Goal: Transaction & Acquisition: Purchase product/service

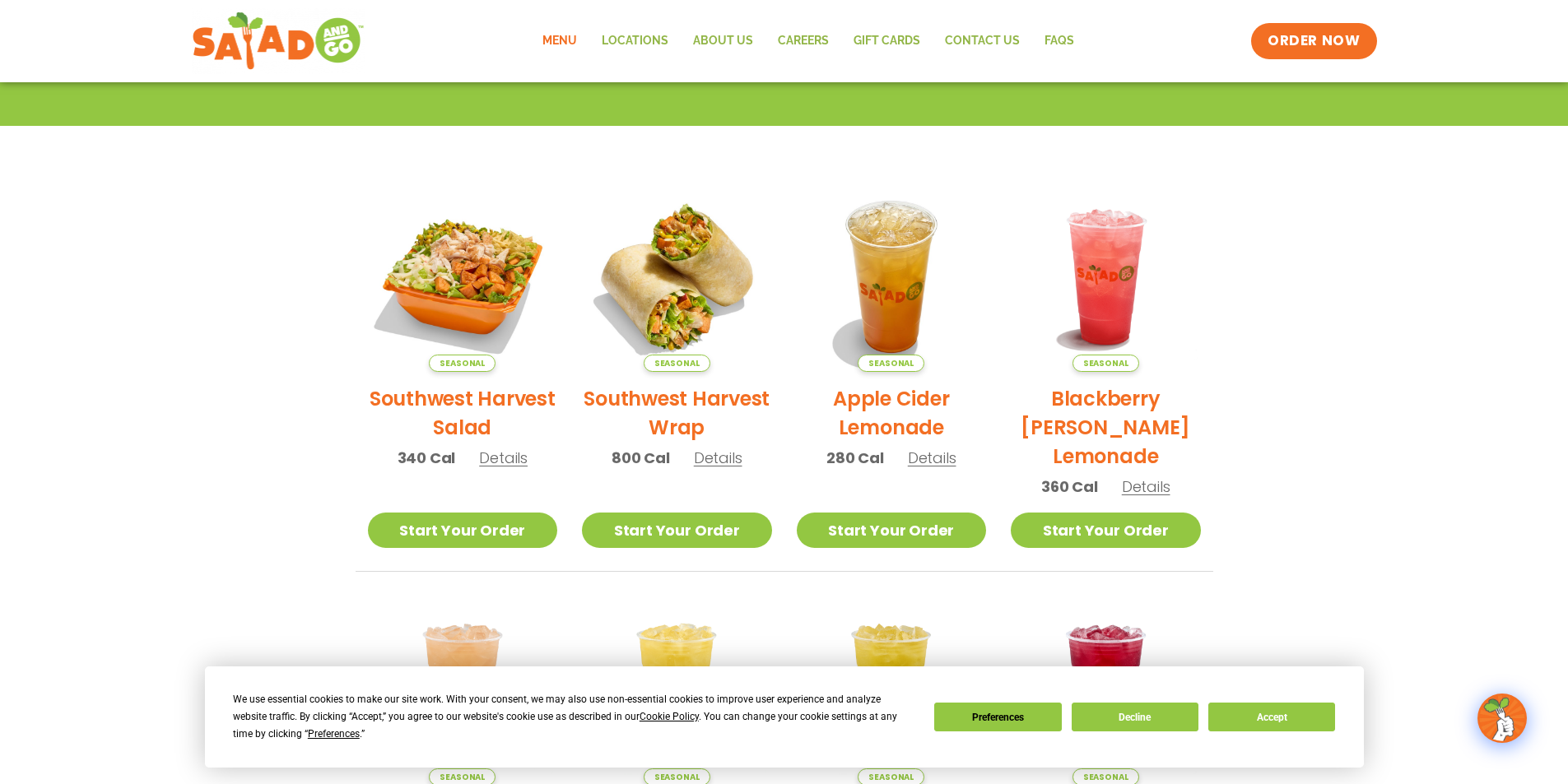
scroll to position [25, 0]
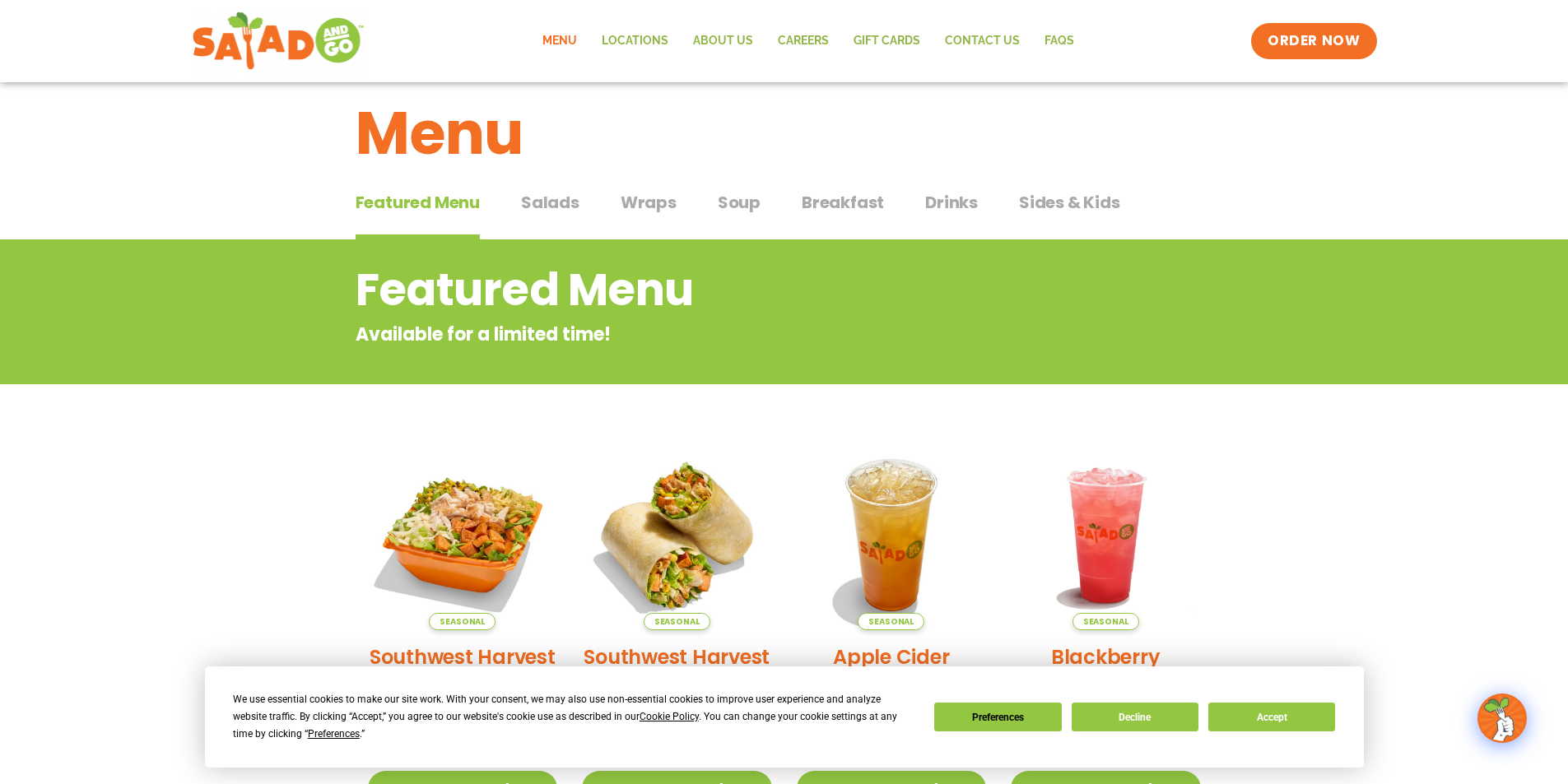
click at [572, 202] on span "Salads" at bounding box center [550, 202] width 59 height 25
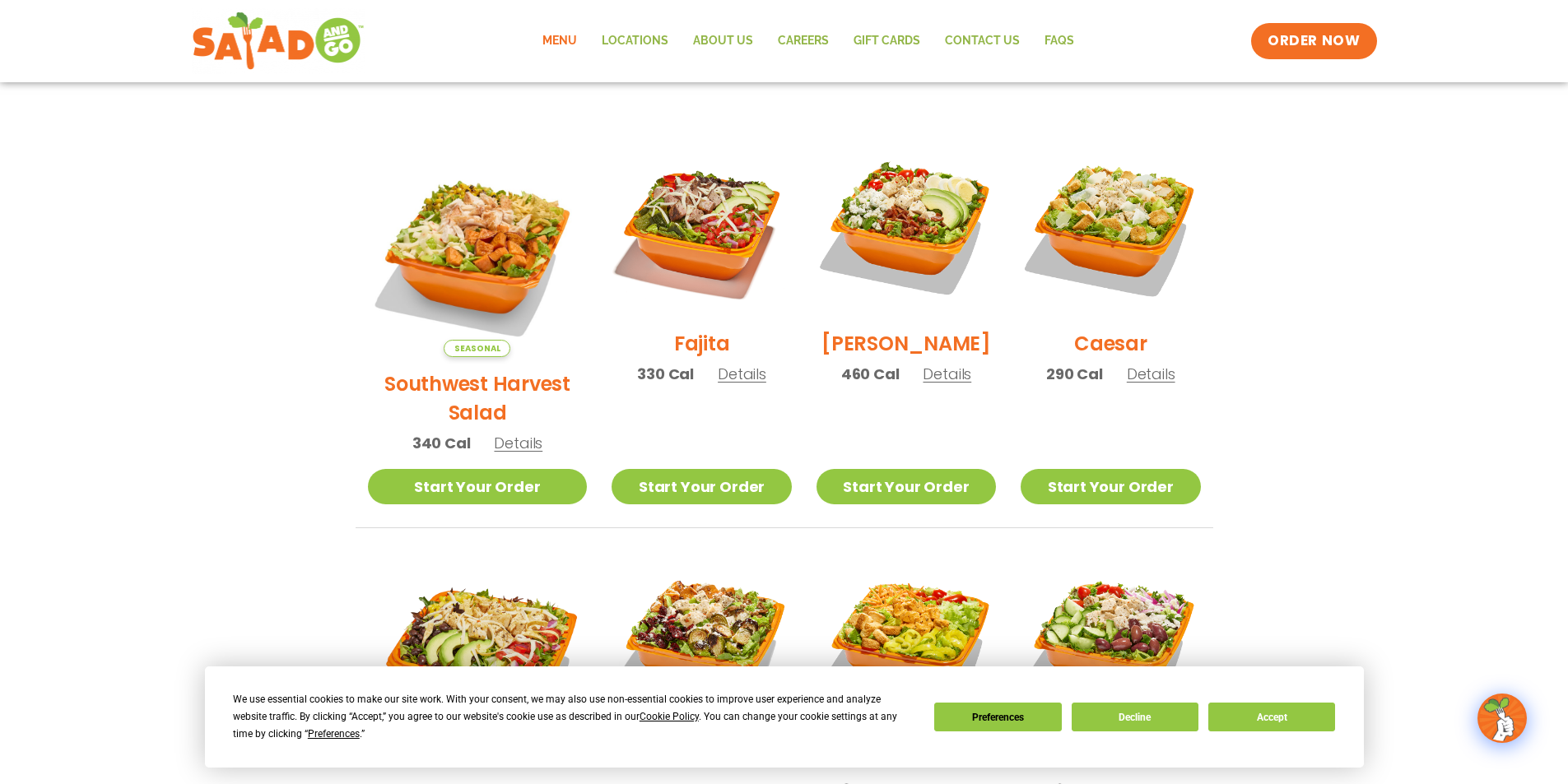
scroll to position [436, 0]
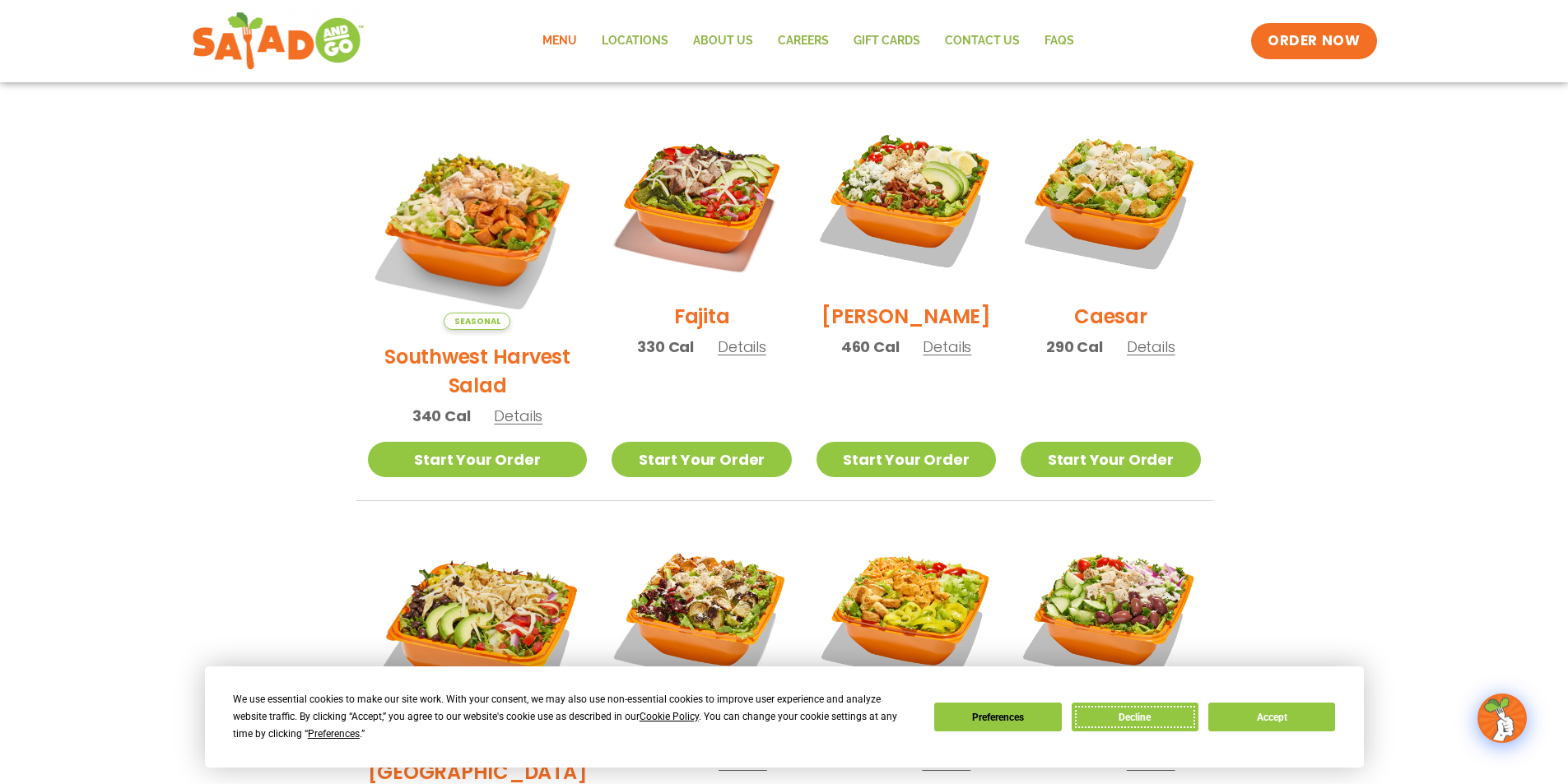
click at [1178, 708] on button "Decline" at bounding box center [1135, 717] width 127 height 29
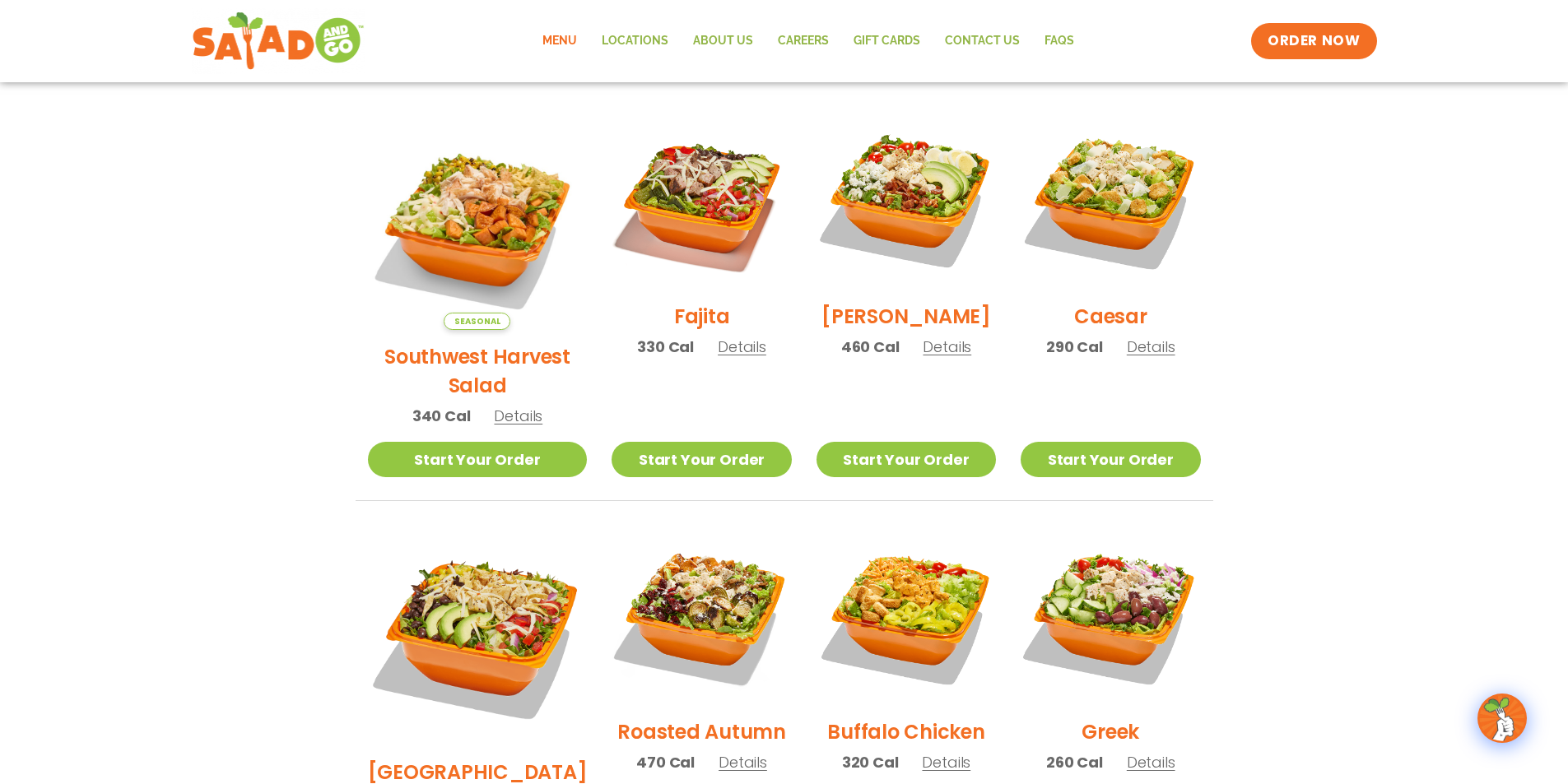
click at [1456, 467] on section "Salads Our house-made dressings make our huge portions even more delicious. Goo…" at bounding box center [784, 551] width 1568 height 1447
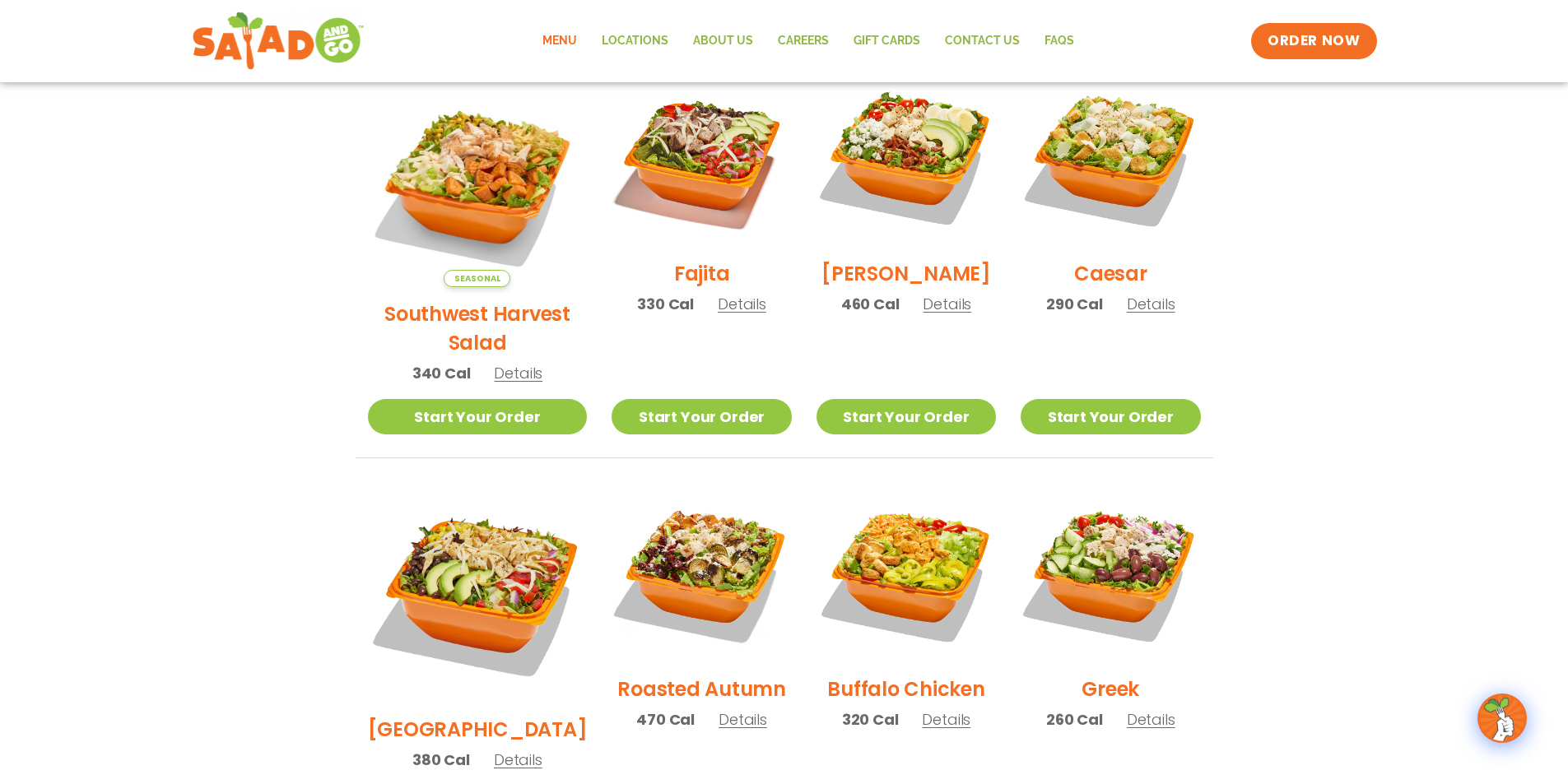
scroll to position [518, 0]
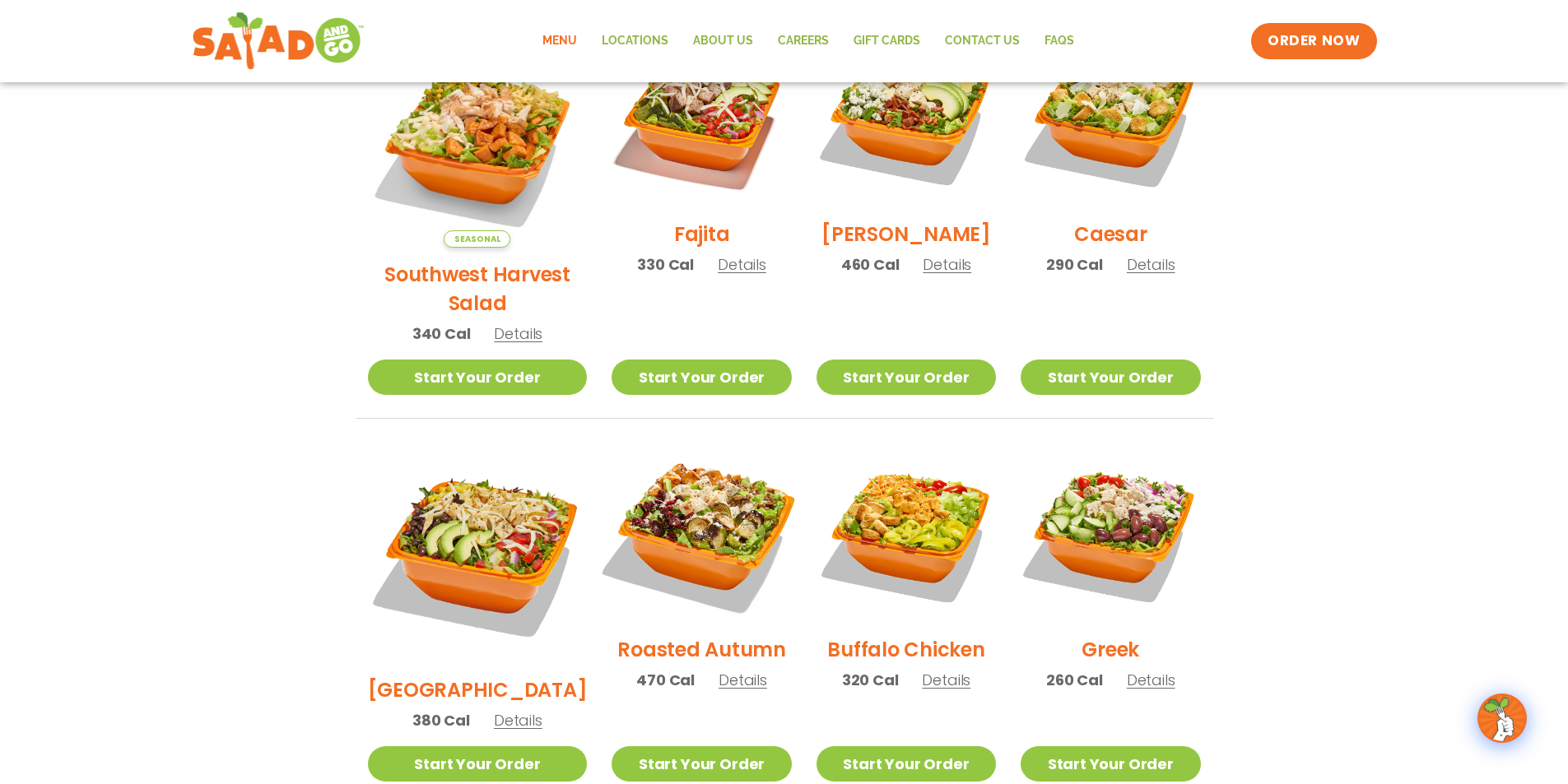
click at [686, 494] on img at bounding box center [701, 533] width 210 height 210
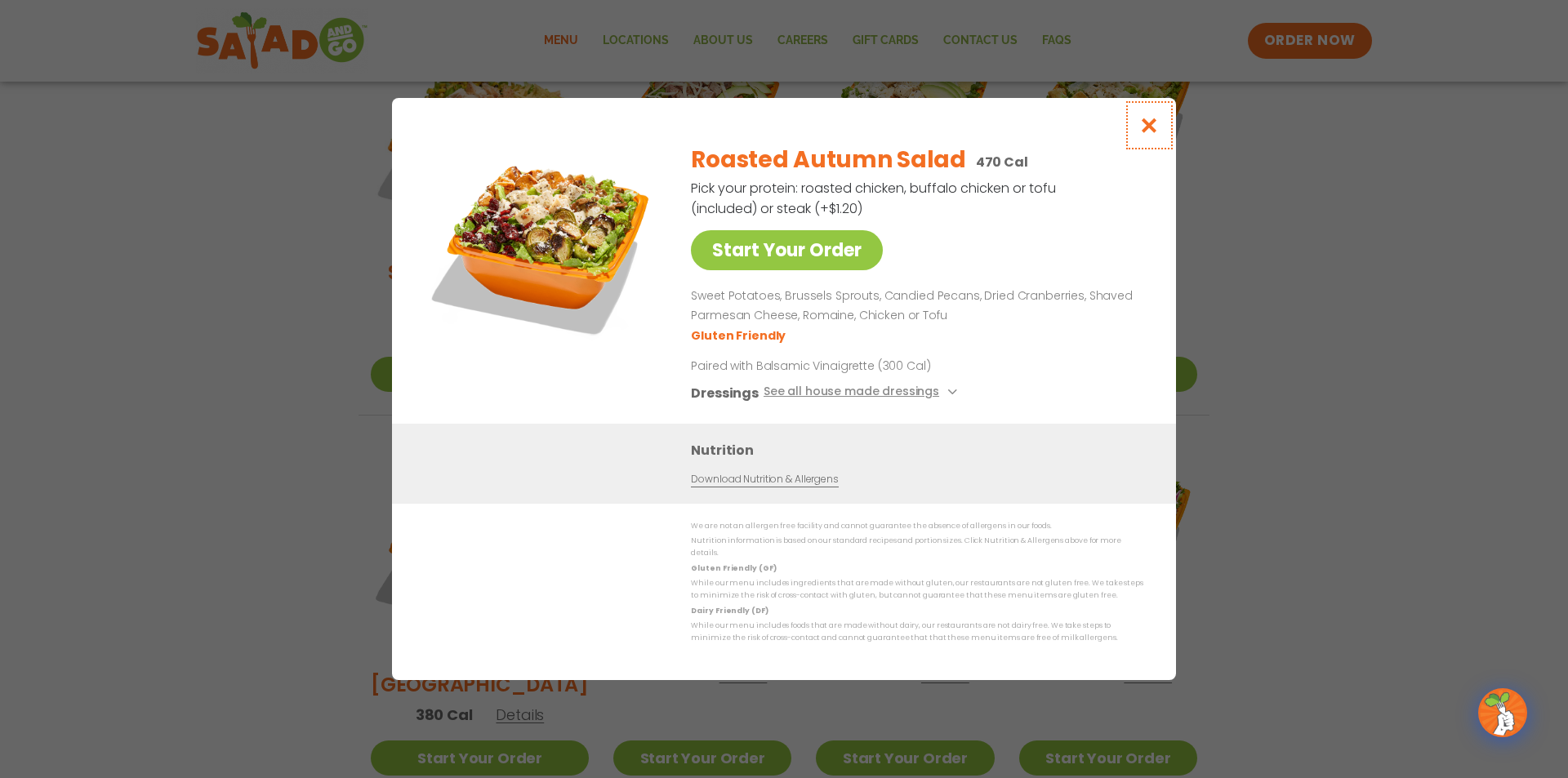
click at [1139, 130] on icon "Close modal" at bounding box center [1149, 125] width 20 height 17
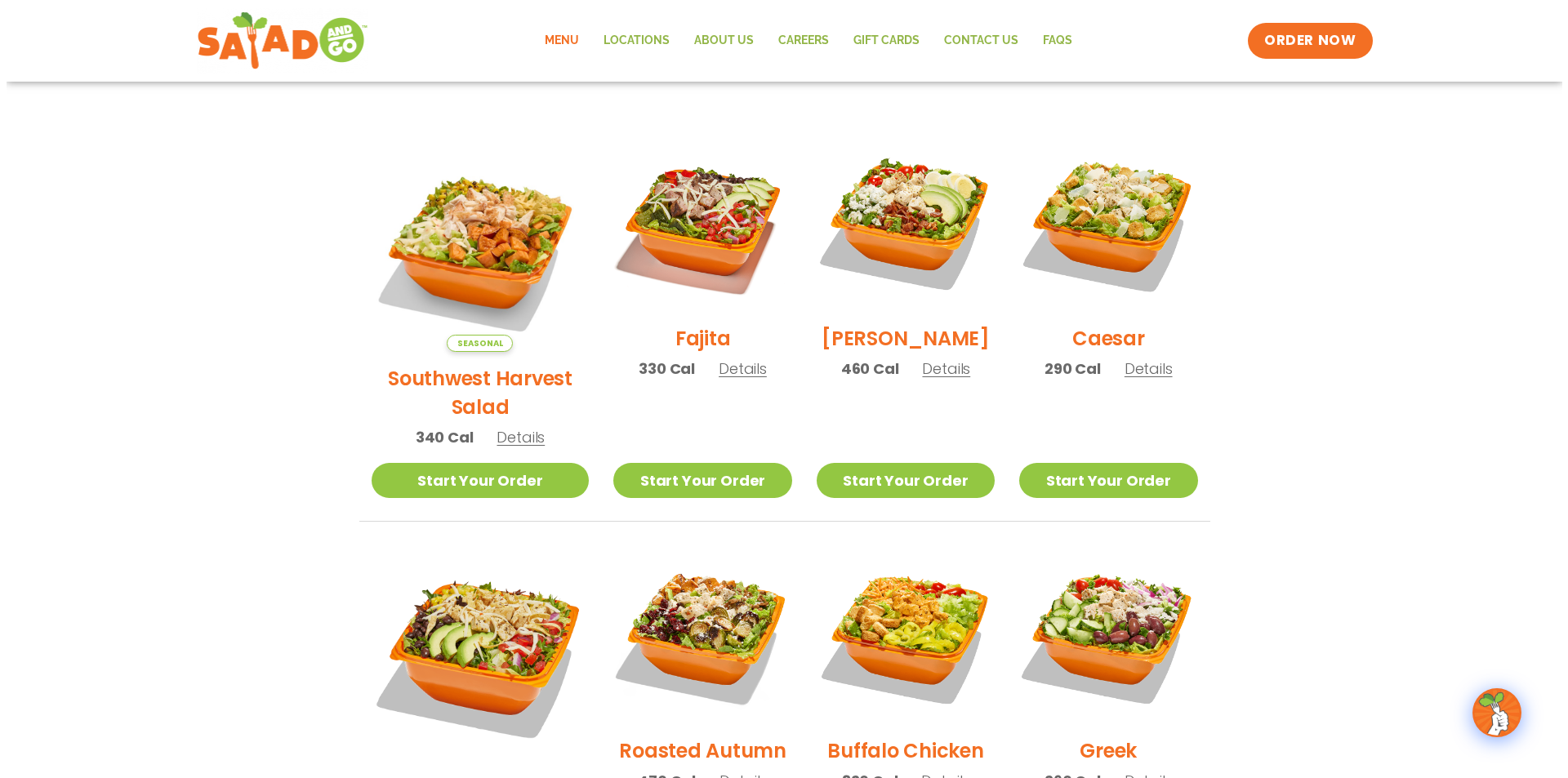
scroll to position [433, 0]
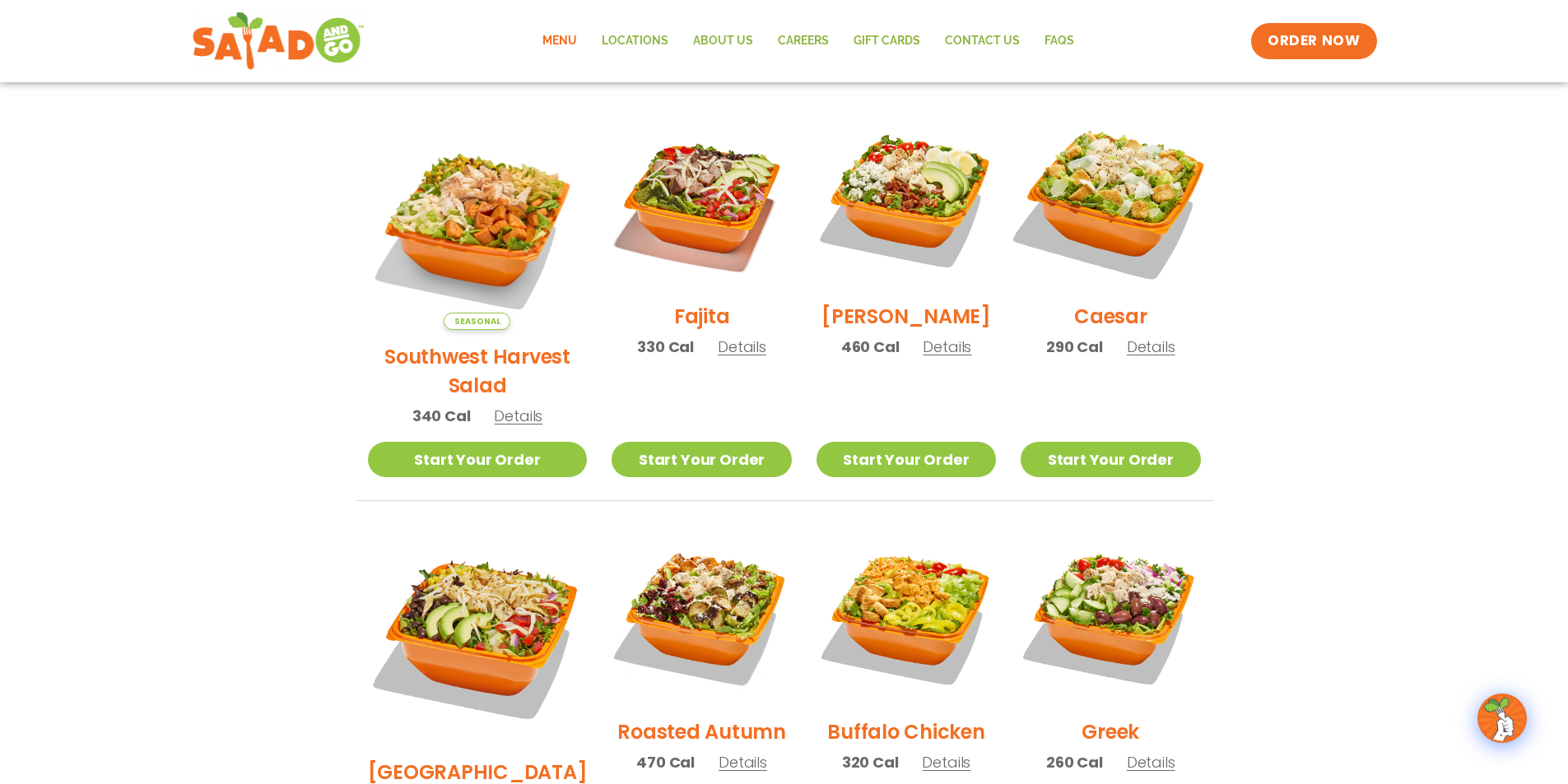
click at [1142, 194] on img at bounding box center [1110, 200] width 210 height 210
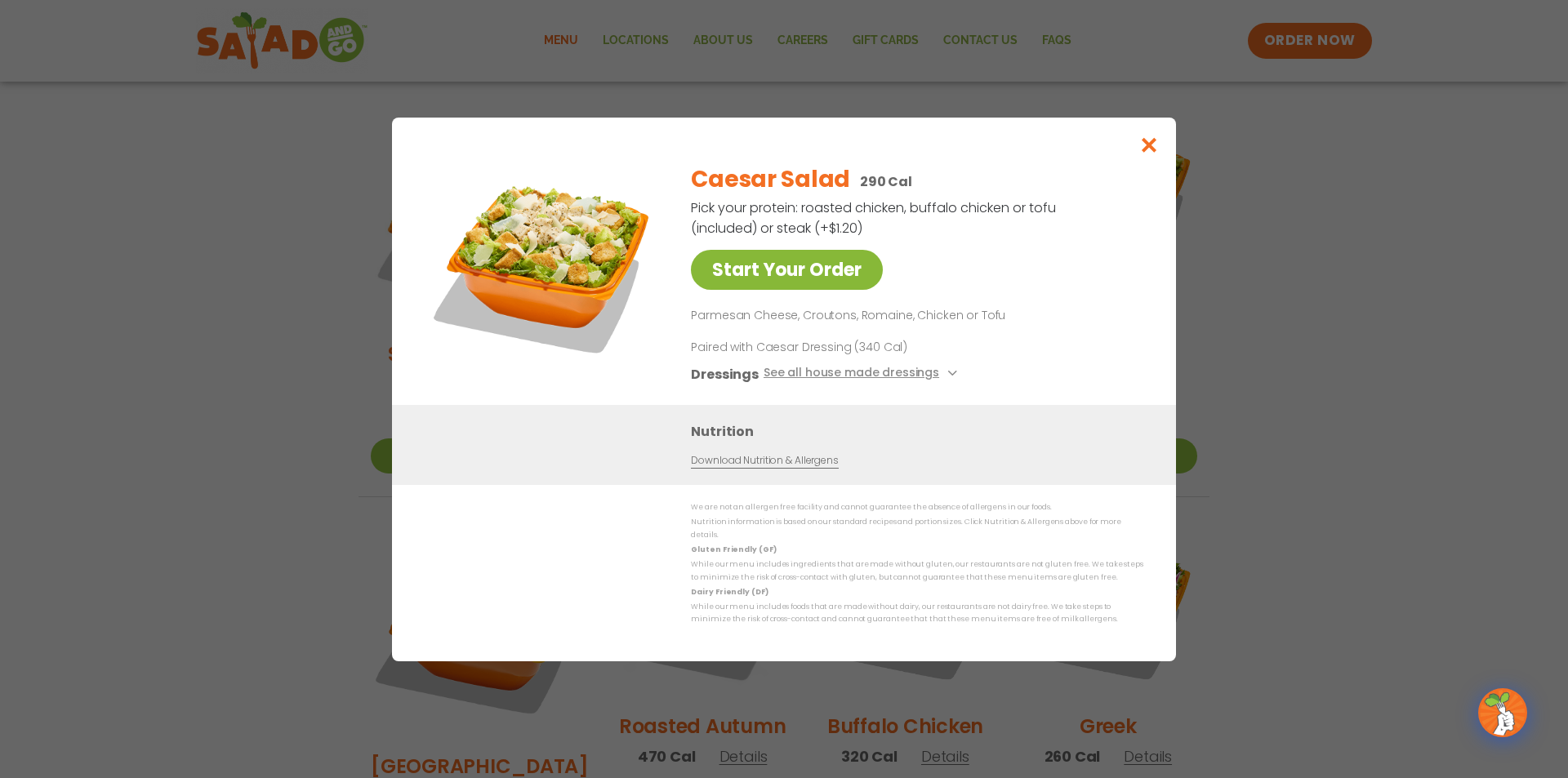
click at [792, 278] on link "Start Your Order" at bounding box center [787, 269] width 192 height 40
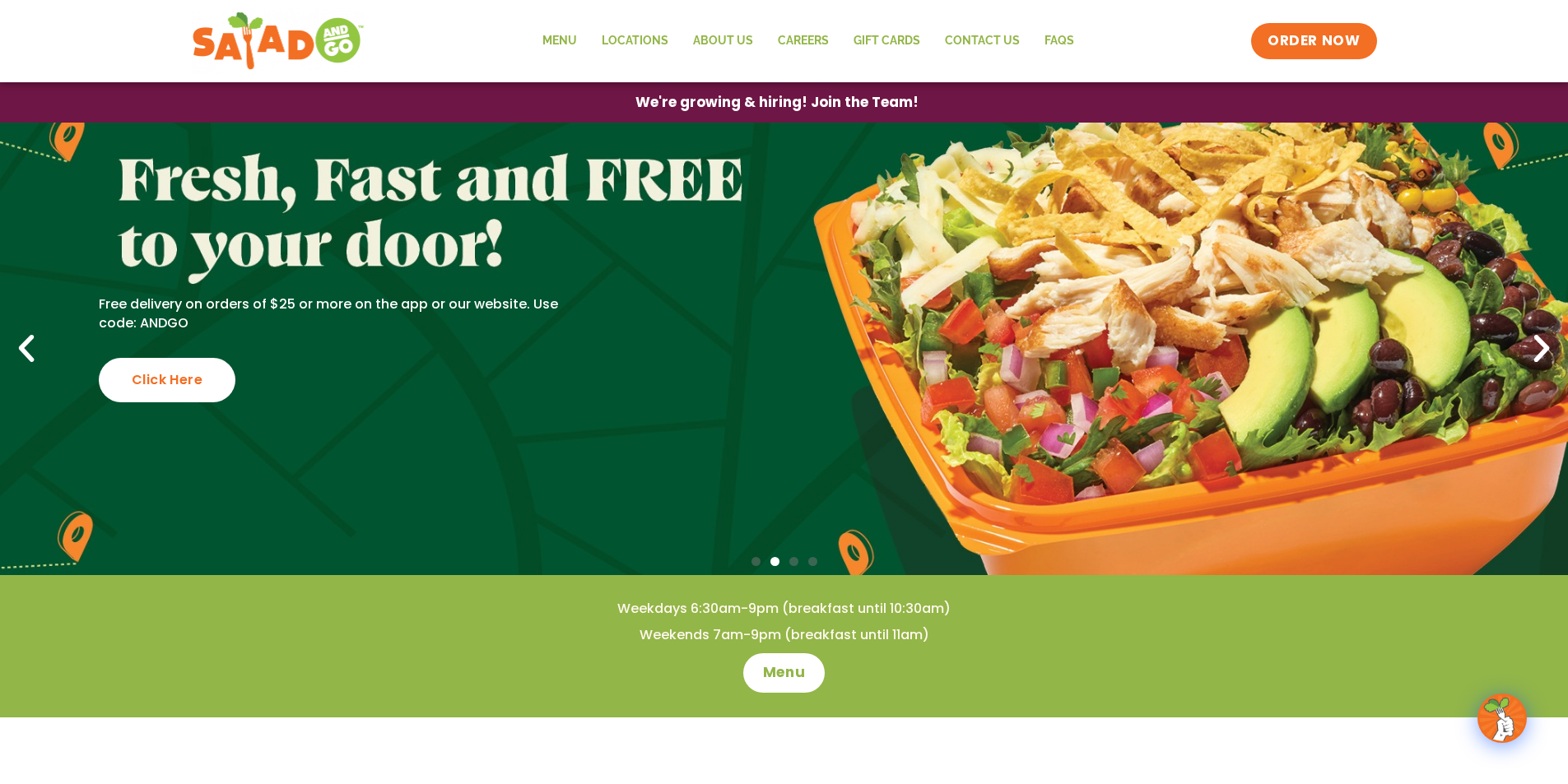
click at [1523, 345] on link "Free delivery on orders of $25 or more on the app or our website. Use code: AND…" at bounding box center [784, 348] width 1568 height 452
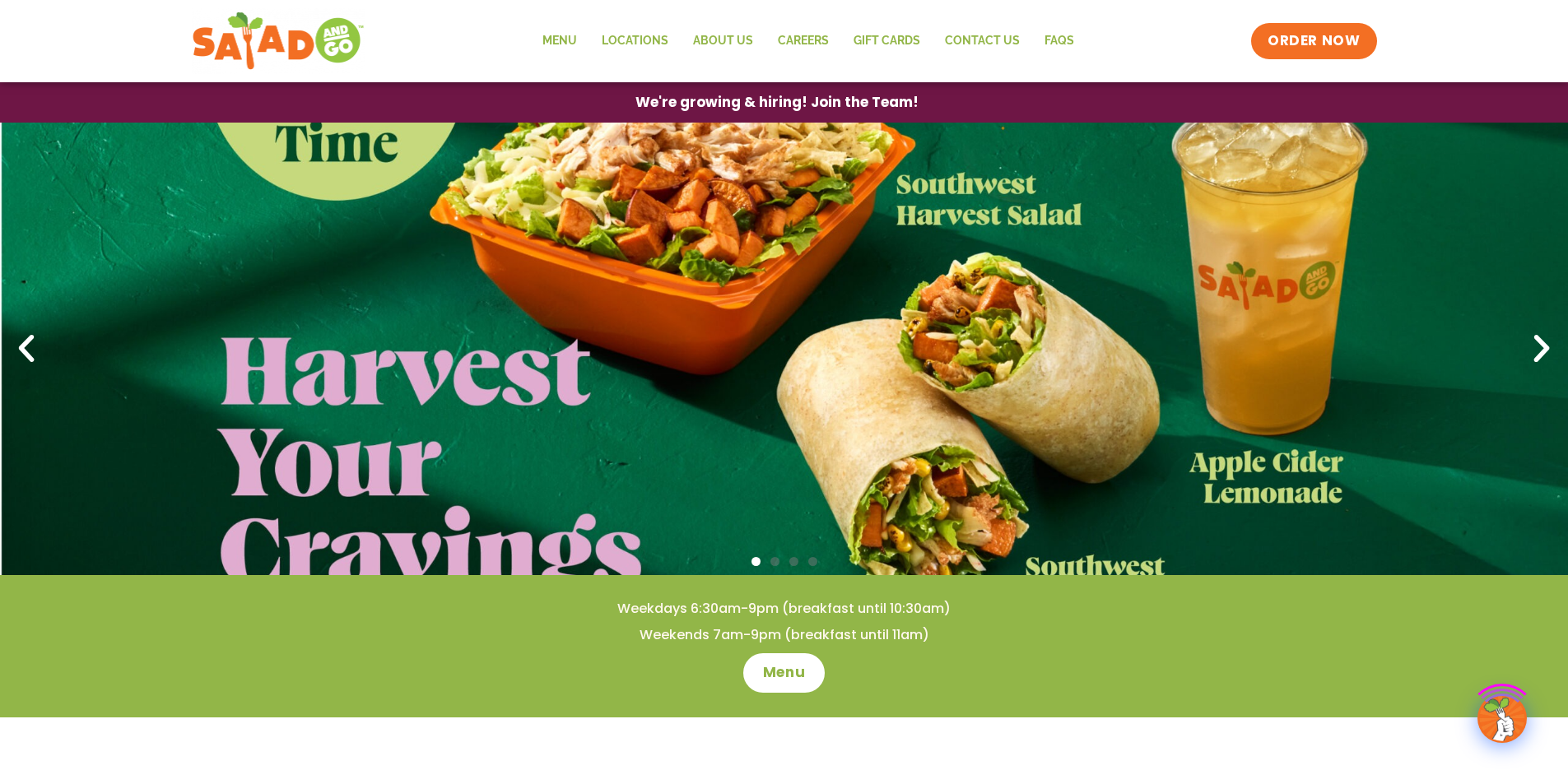
click at [1540, 355] on icon "Next slide" at bounding box center [1541, 349] width 37 height 37
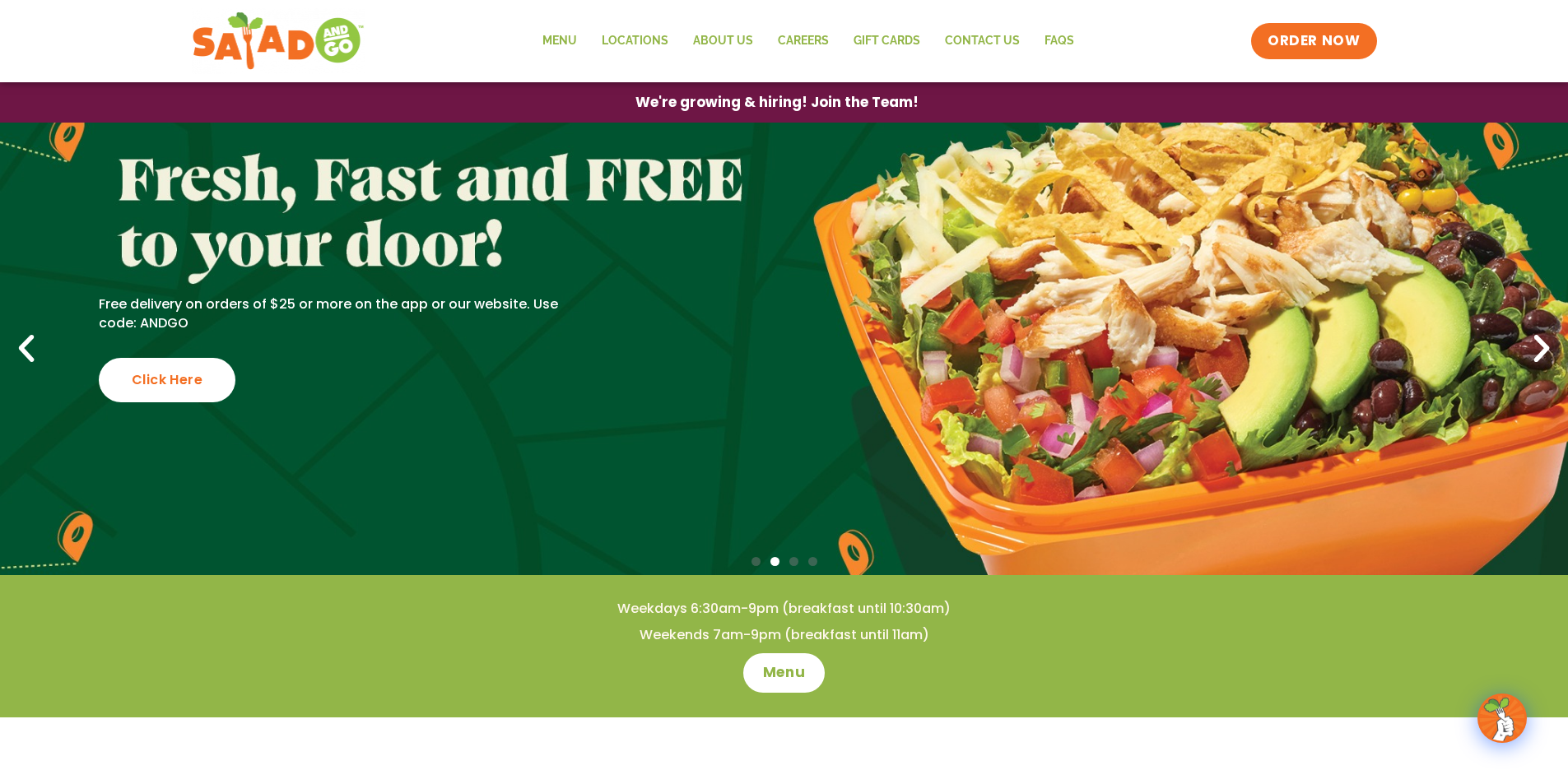
click at [1540, 346] on icon "Next slide" at bounding box center [1541, 349] width 37 height 37
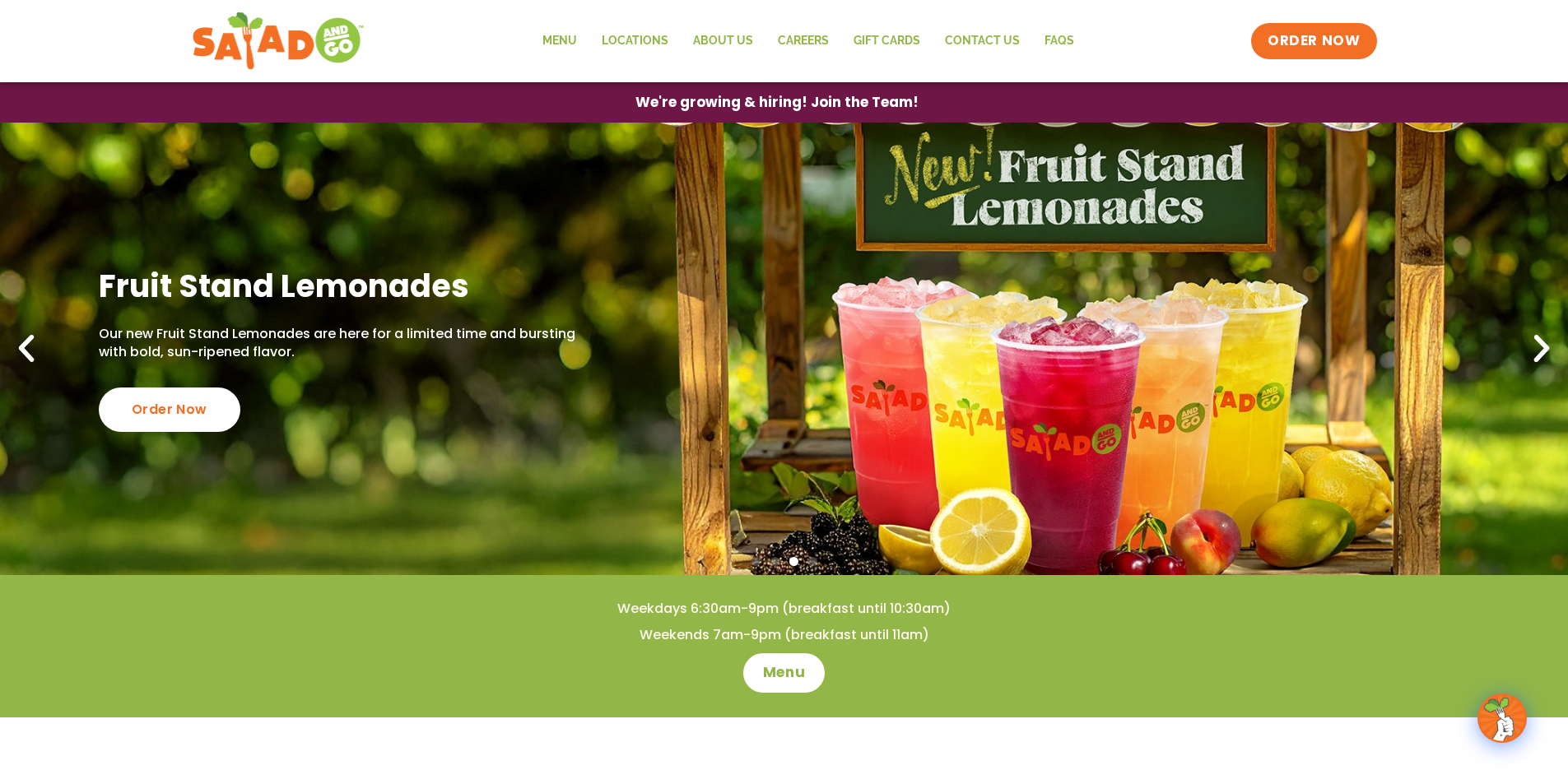
click at [1540, 346] on icon "Next slide" at bounding box center [1541, 349] width 37 height 37
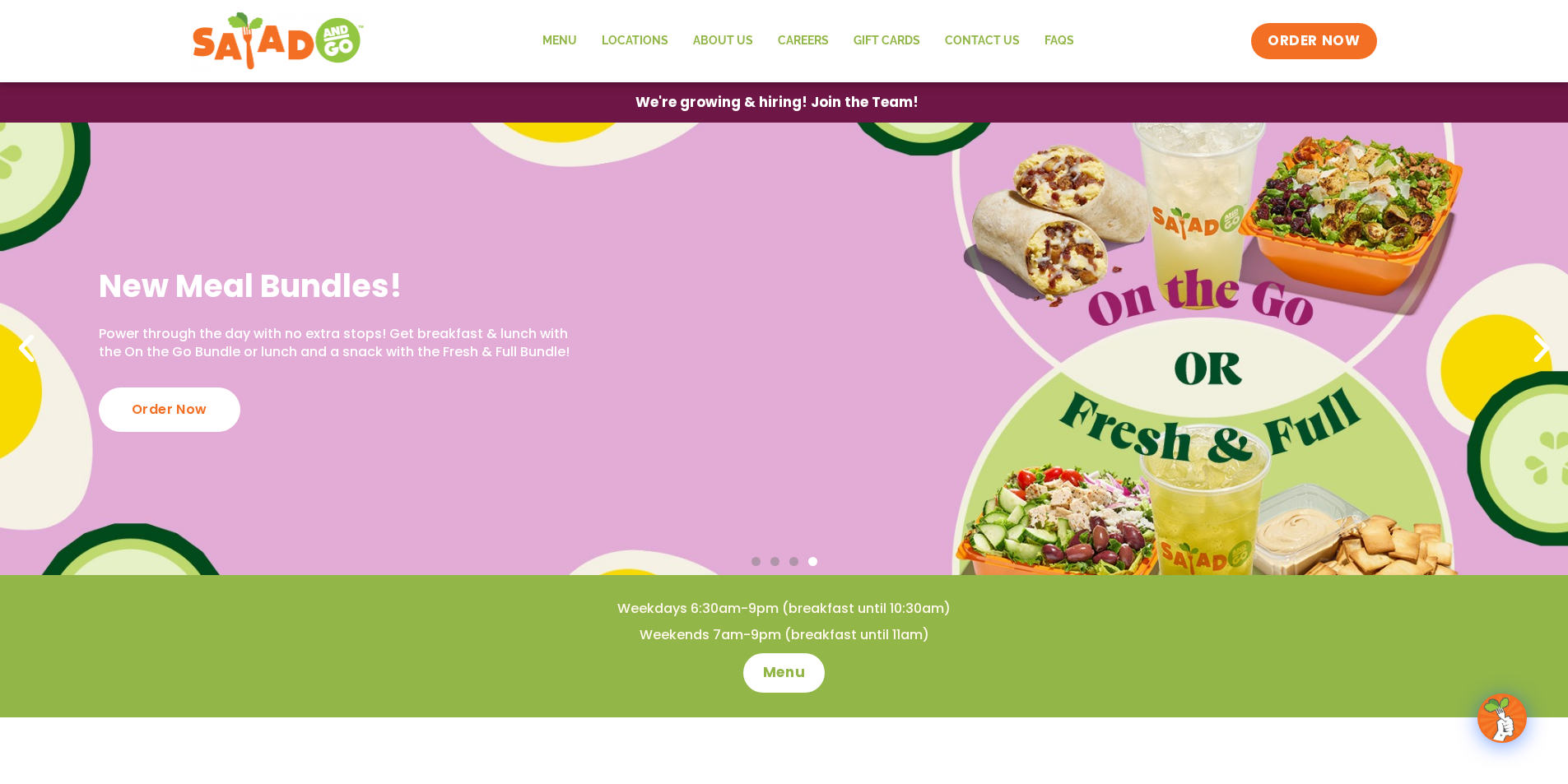
click at [1540, 346] on icon "Next slide" at bounding box center [1541, 349] width 37 height 37
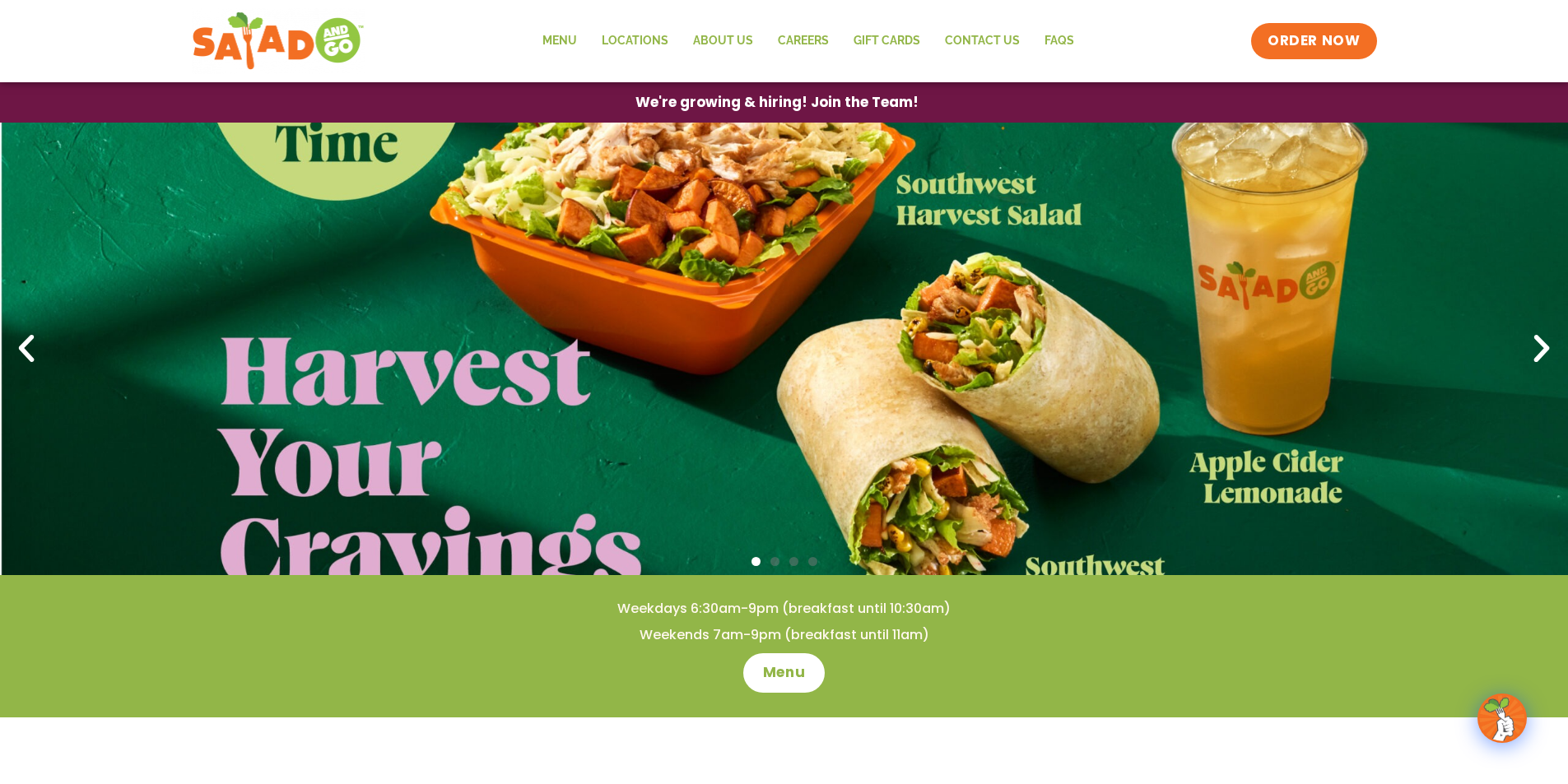
click at [16, 340] on icon "Previous slide" at bounding box center [26, 349] width 37 height 37
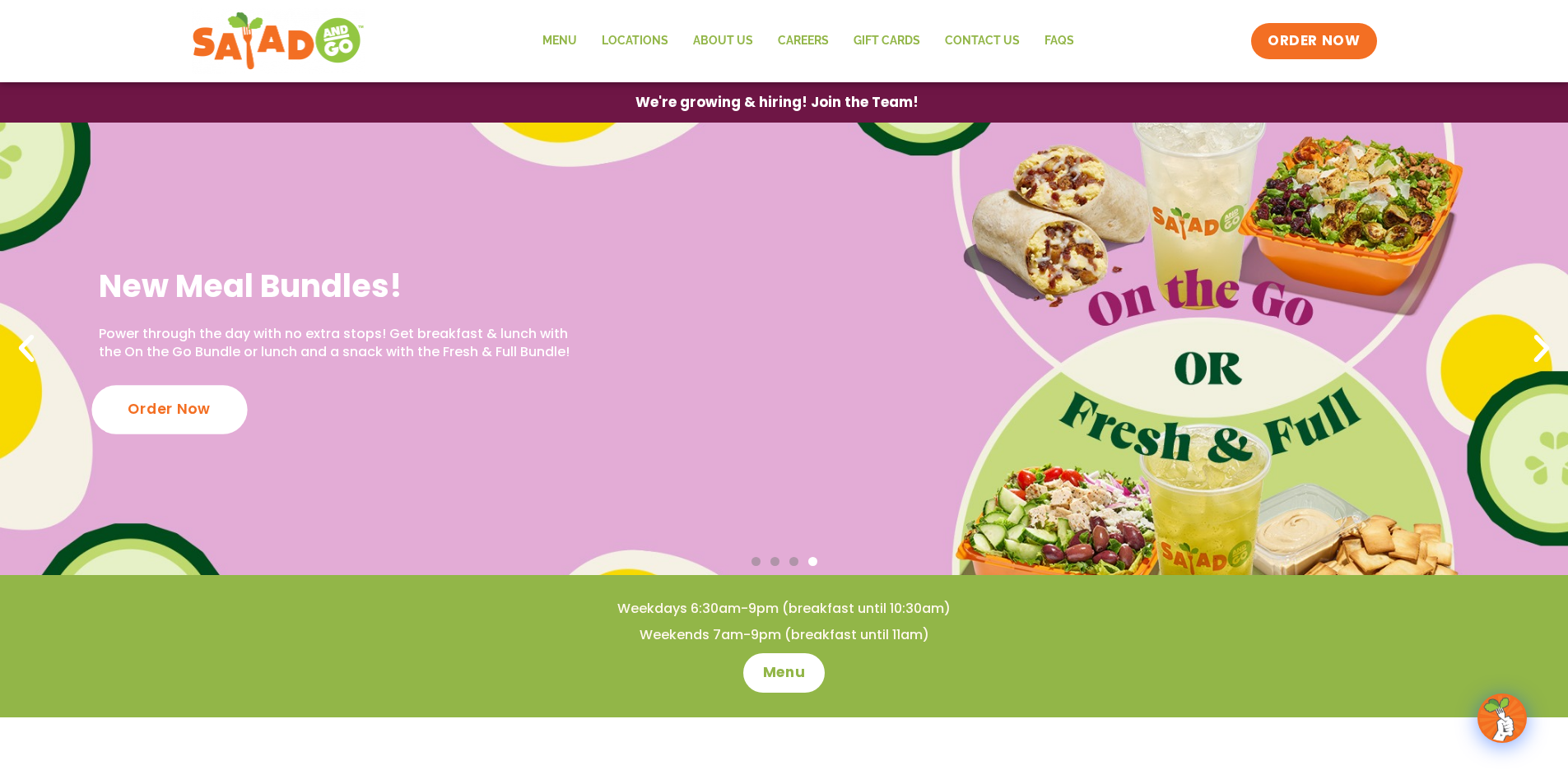
click at [186, 426] on div "Order Now" at bounding box center [169, 409] width 155 height 48
click at [144, 411] on div "Order Now" at bounding box center [169, 409] width 155 height 48
click at [169, 409] on div "Order Now" at bounding box center [169, 409] width 155 height 48
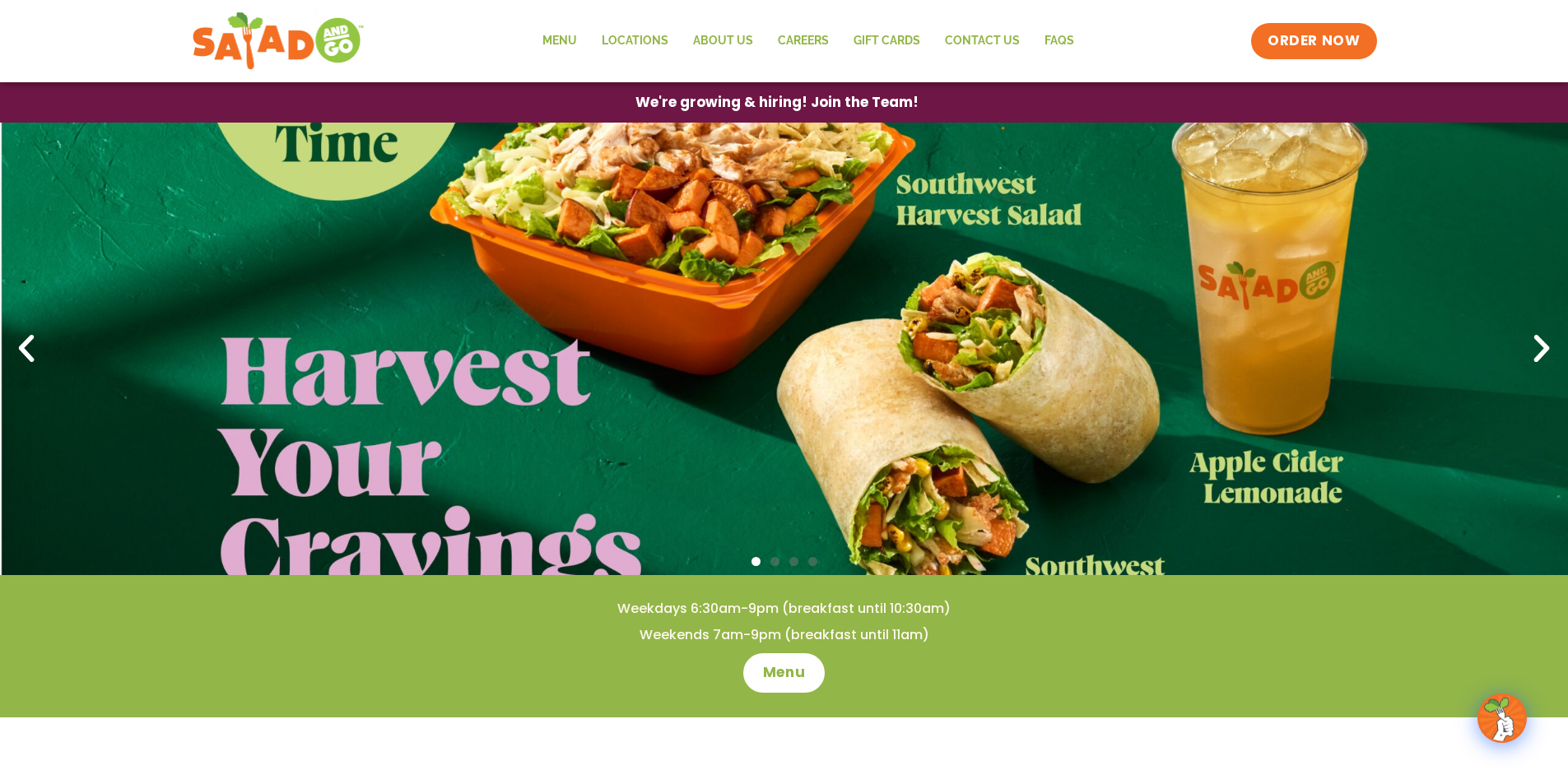
click at [1543, 345] on icon "Next slide" at bounding box center [1541, 349] width 37 height 37
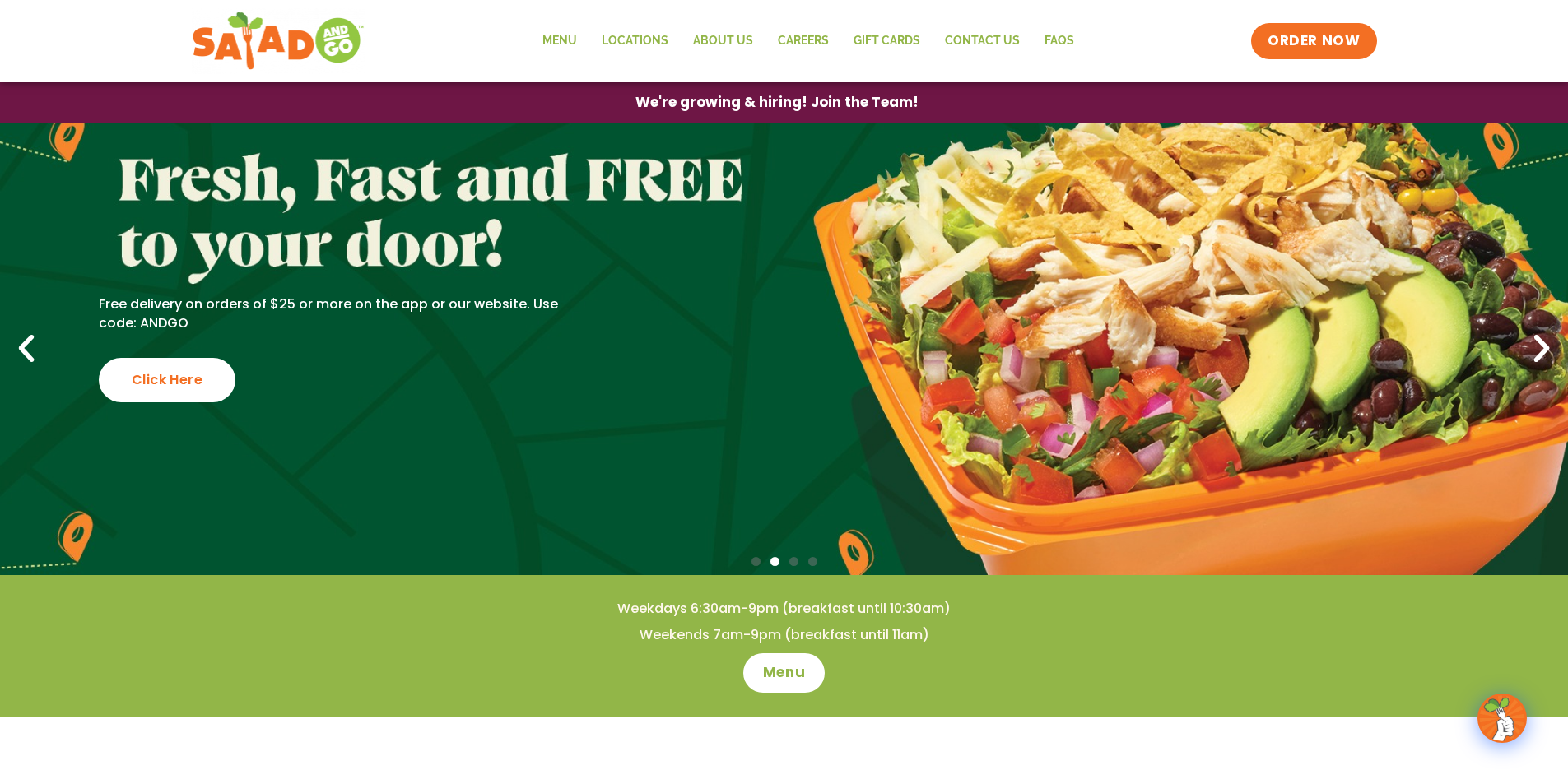
click at [1543, 350] on icon "Next slide" at bounding box center [1541, 349] width 37 height 37
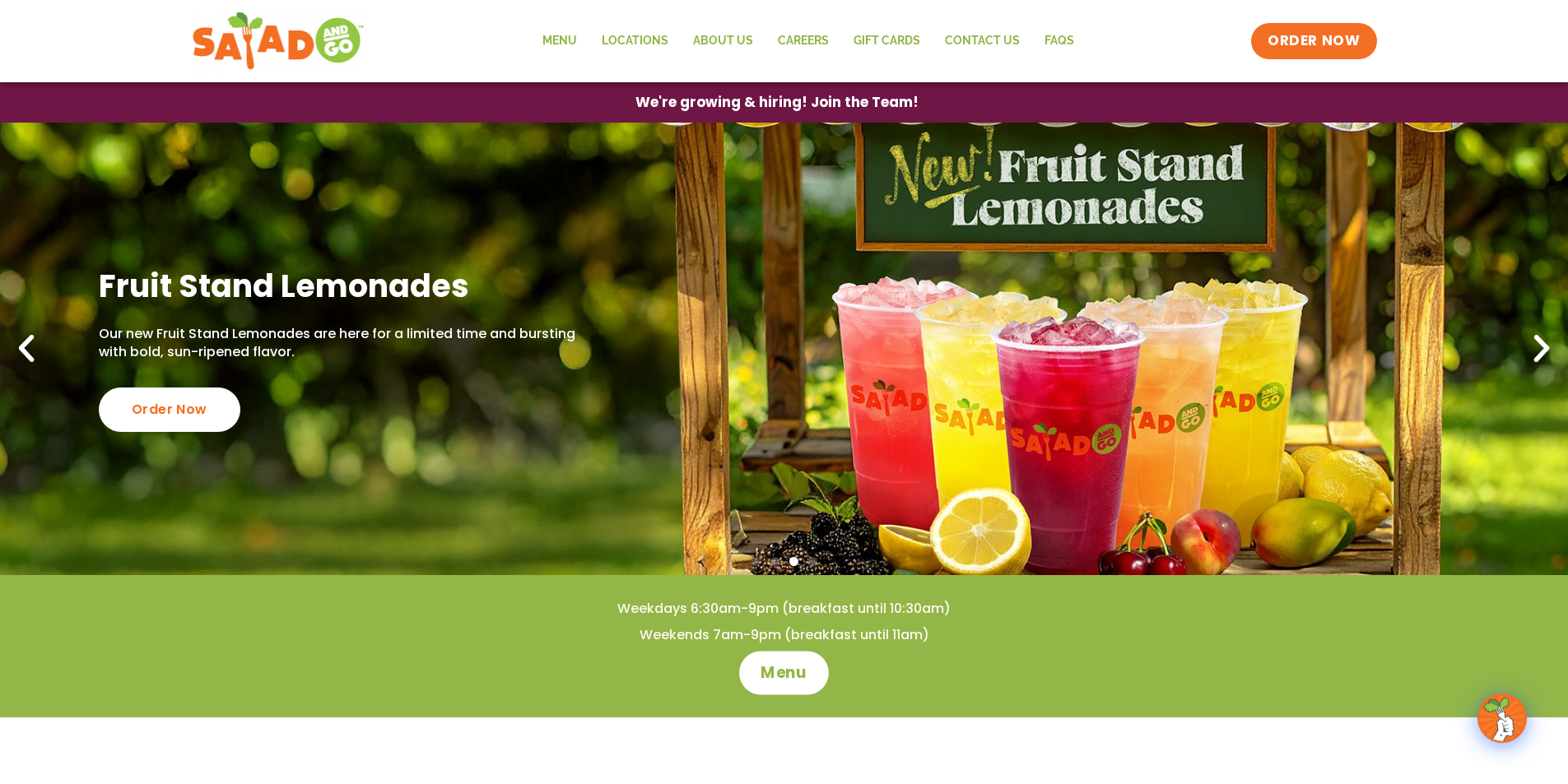
click at [795, 680] on span "Menu" at bounding box center [783, 673] width 47 height 21
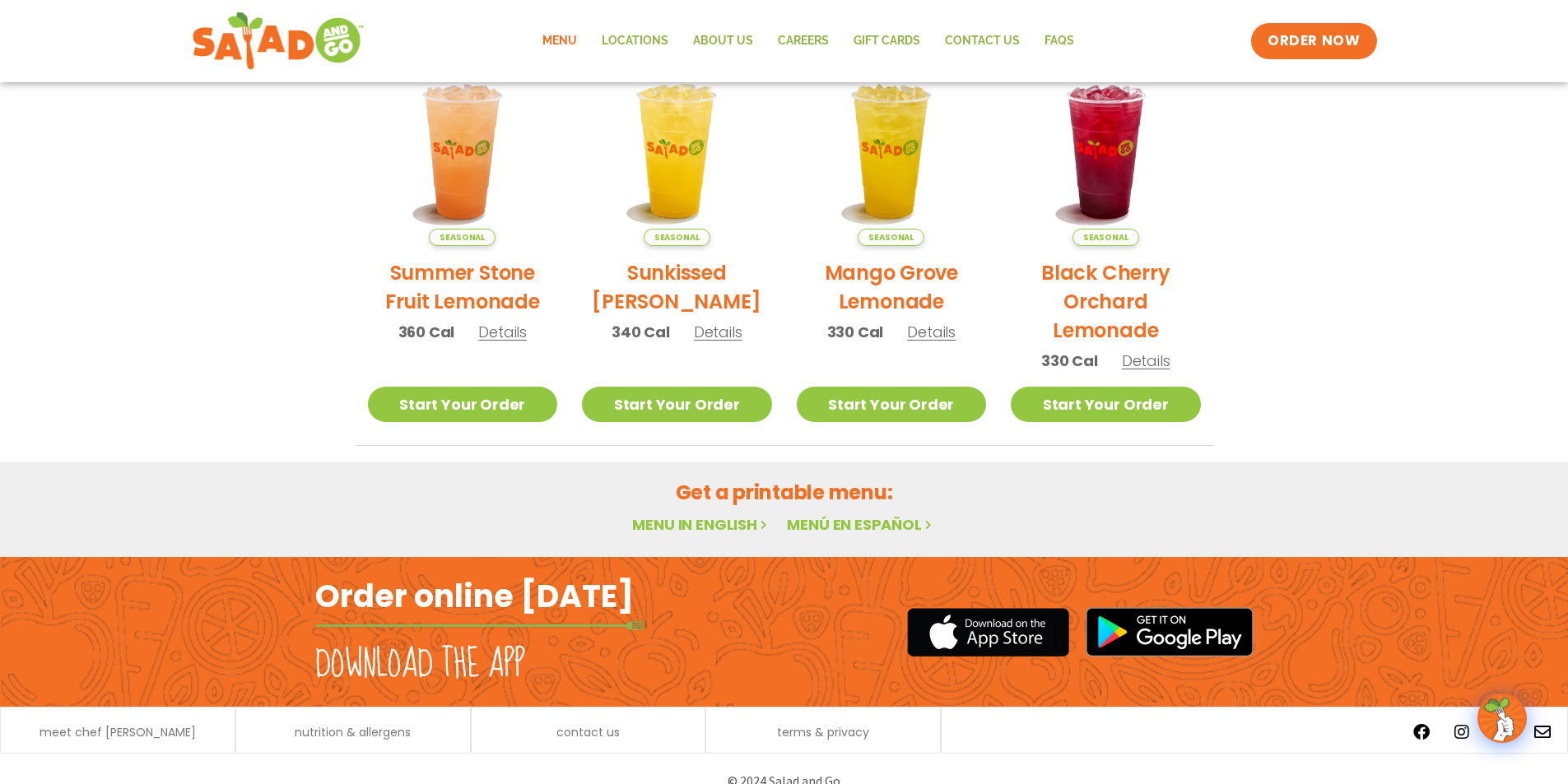
scroll to position [247, 0]
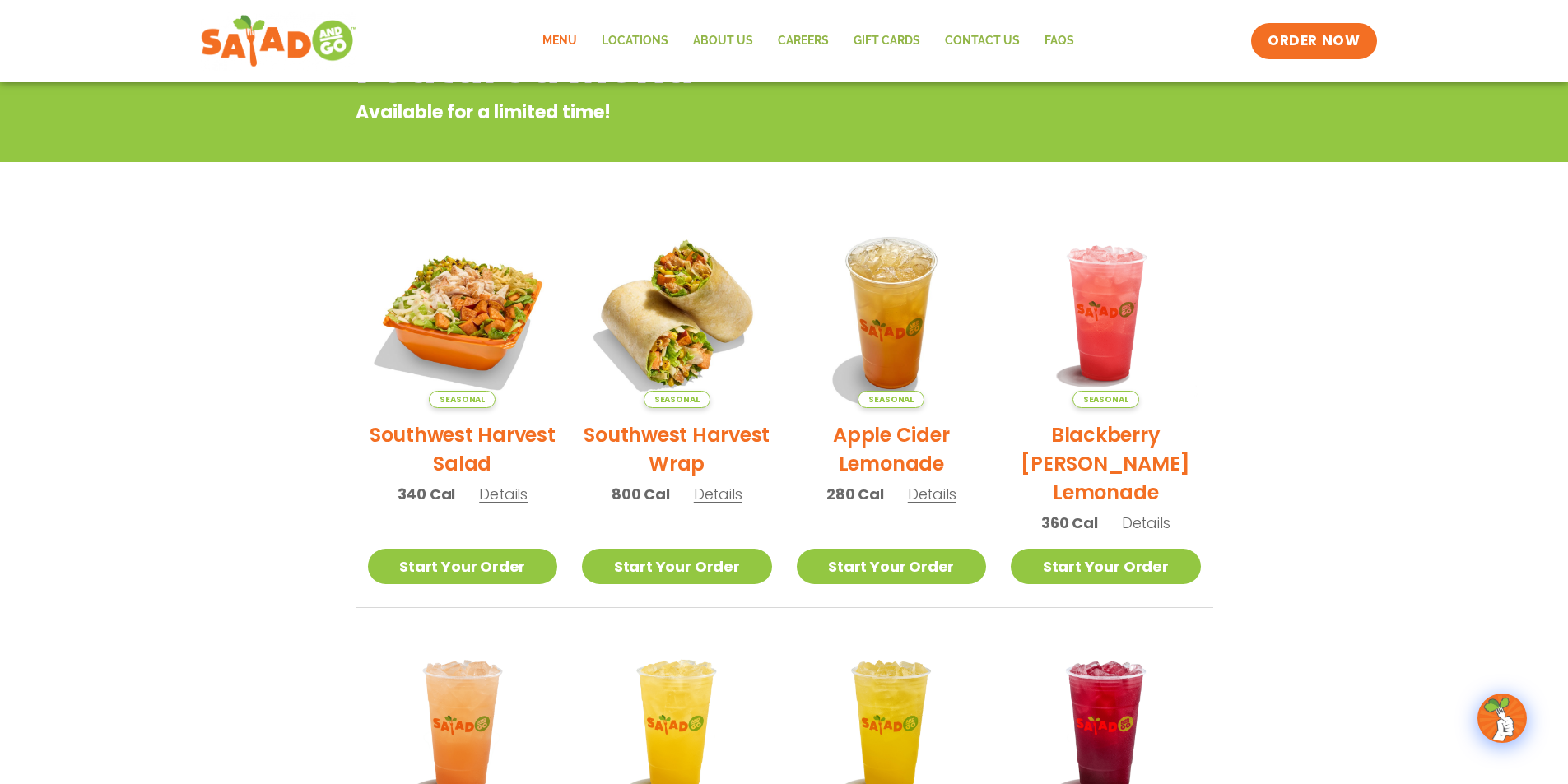
click at [260, 27] on img at bounding box center [277, 41] width 155 height 59
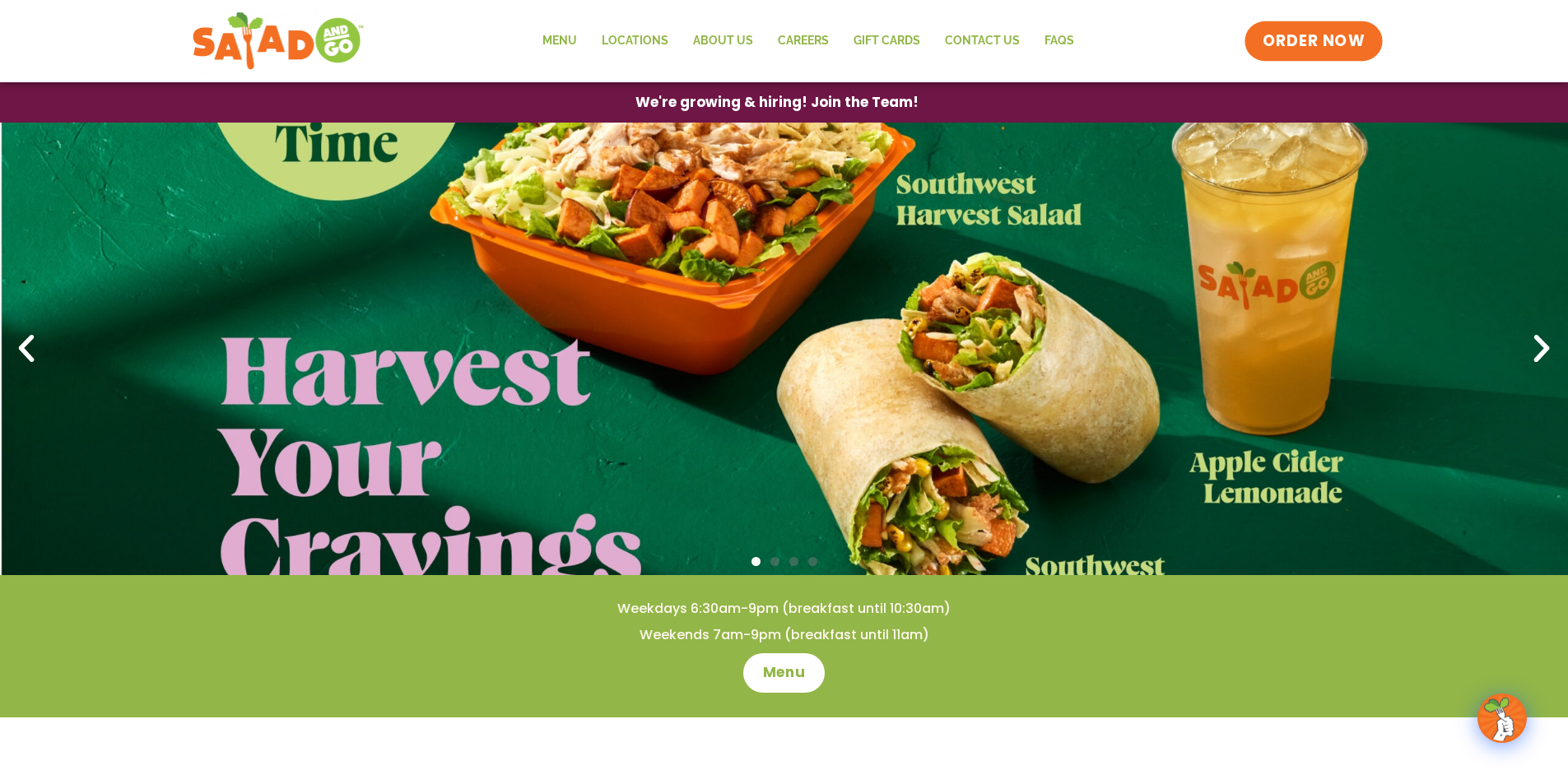
click at [1334, 45] on span "ORDER NOW" at bounding box center [1313, 41] width 102 height 21
